Goal: Transaction & Acquisition: Purchase product/service

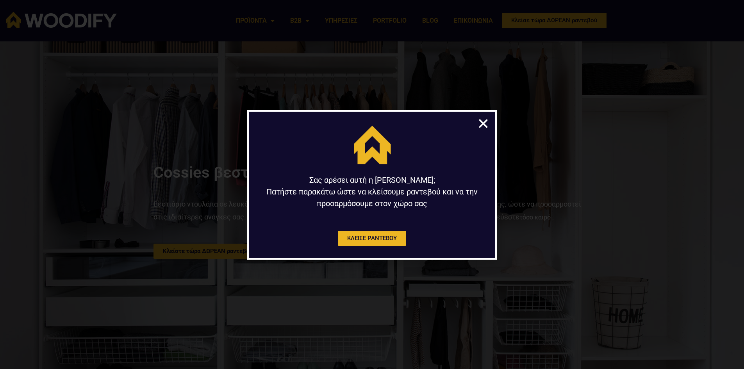
click at [489, 120] on icon "Close" at bounding box center [483, 124] width 12 height 12
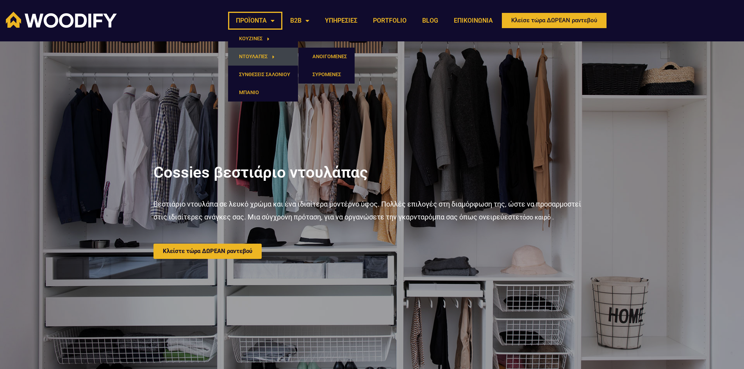
click at [262, 55] on link "ΝΤΟΥΛΑΠΕΣ" at bounding box center [263, 57] width 70 height 18
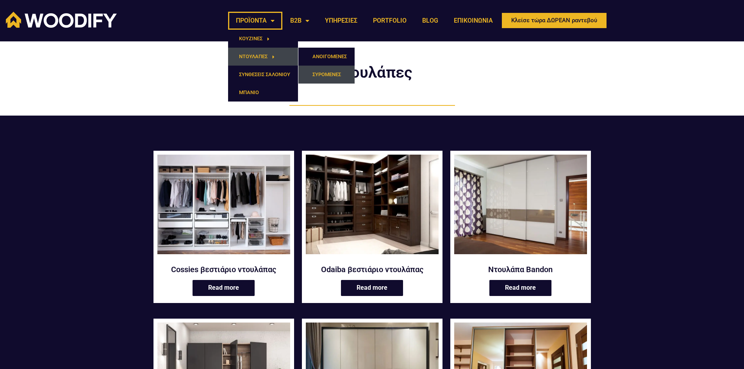
click at [331, 72] on link "ΣΥΡΟΜΕΝΕΣ" at bounding box center [327, 75] width 56 height 18
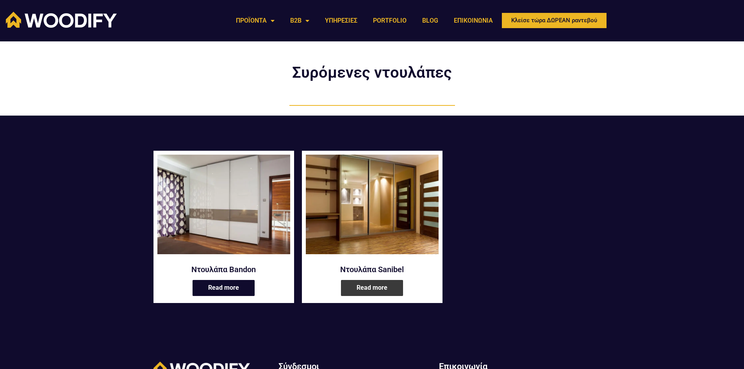
click at [368, 290] on link "Read more" at bounding box center [372, 288] width 62 height 16
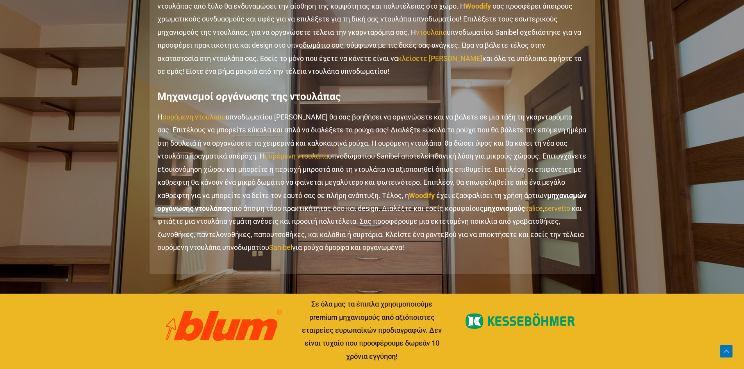
scroll to position [977, 0]
